Goal: Browse casually

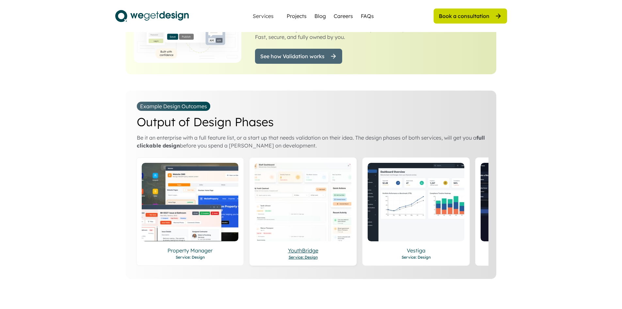
scroll to position [1078, 0]
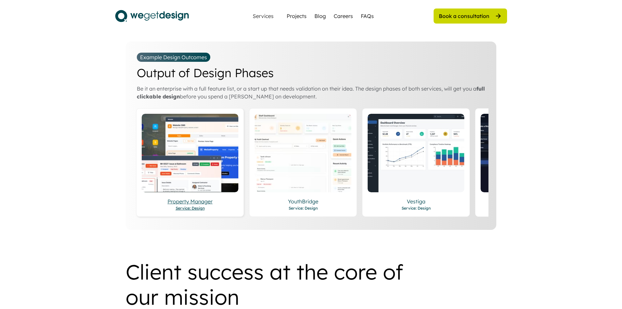
click at [203, 197] on div "Property Manager" at bounding box center [190, 201] width 97 height 8
click at [292, 197] on div "YouthBridge" at bounding box center [303, 201] width 97 height 8
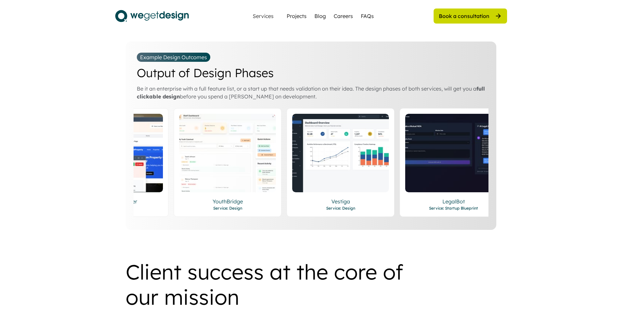
scroll to position [0, 97]
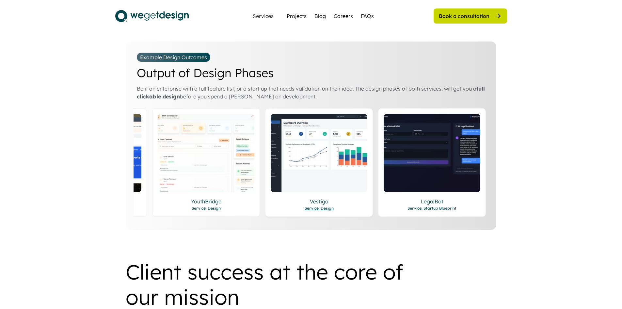
click at [315, 197] on div "Vestiga" at bounding box center [319, 201] width 97 height 8
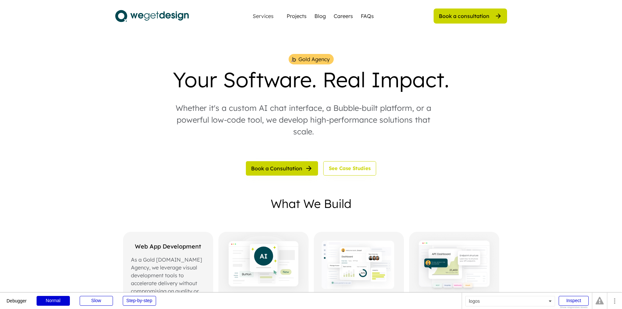
click at [178, 20] on img at bounding box center [152, 16] width 74 height 16
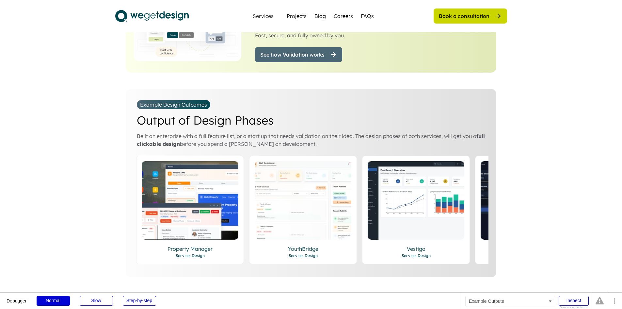
scroll to position [1143, 0]
